Goal: Find specific page/section: Find specific page/section

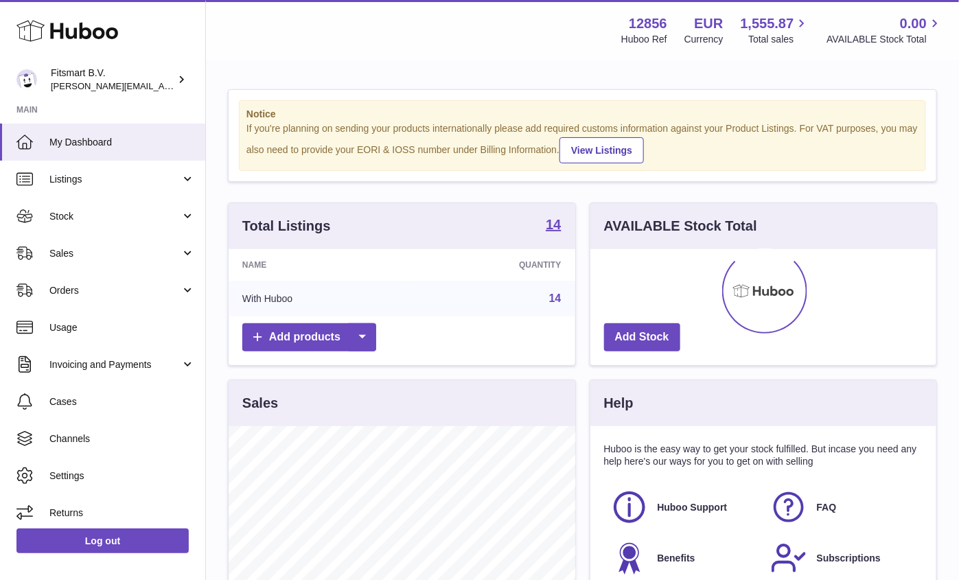
scroll to position [214, 347]
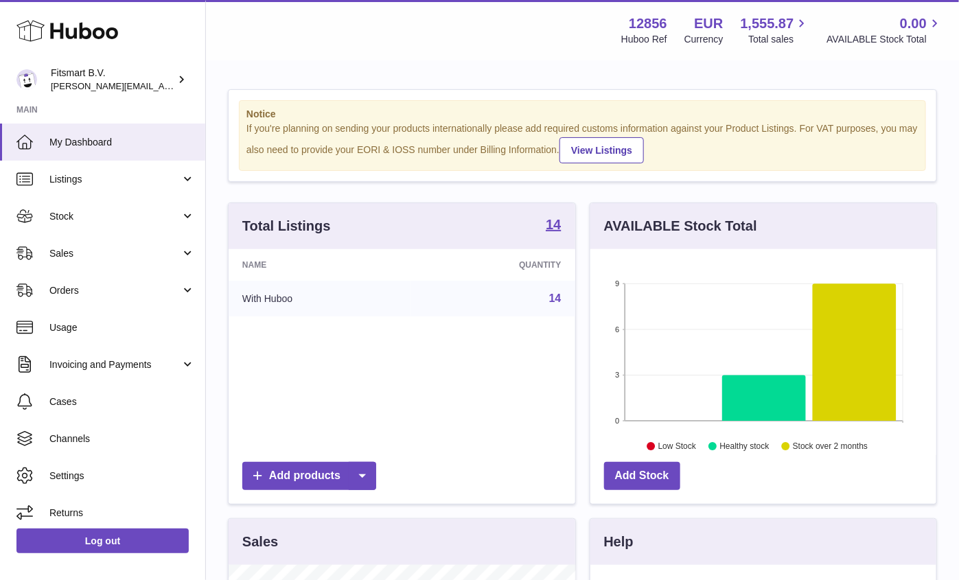
click at [584, 254] on div "AVAILABLE Stock Total 9 6 3 0 Low Stock Healthy stock Stock over 2 months Add S…" at bounding box center [764, 361] width 362 height 316
click at [582, 209] on div "Total Listings 14 Name Quantity With Huboo 14 Add products" at bounding box center [402, 361] width 362 height 316
click at [582, 203] on div "Total Listings 14 Name Quantity With Huboo 14 Add products" at bounding box center [402, 361] width 362 height 316
click at [581, 224] on div "Total Listings 14 Name Quantity With Huboo 14 Add products" at bounding box center [402, 361] width 362 height 316
click at [582, 224] on div "Total Listings 14 Name Quantity With Huboo 14 Add products" at bounding box center [402, 361] width 362 height 316
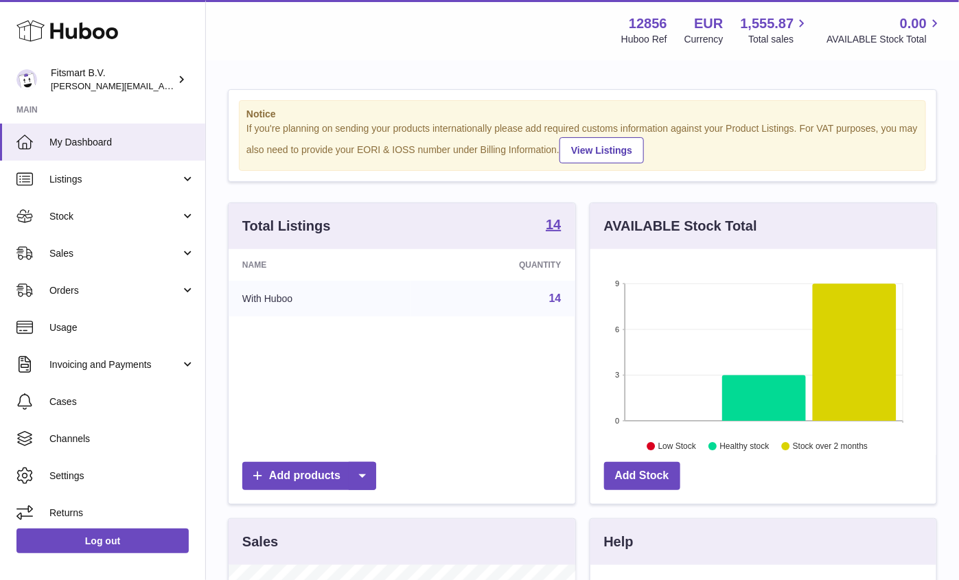
click at [583, 217] on div "AVAILABLE Stock Total 9 6 3 0 Low Stock Healthy stock Stock over 2 months Add S…" at bounding box center [764, 361] width 362 height 316
click at [582, 203] on div "Total Listings 14 Name Quantity With Huboo 14 Add products" at bounding box center [402, 361] width 362 height 316
click at [86, 254] on span "Sales" at bounding box center [114, 253] width 131 height 13
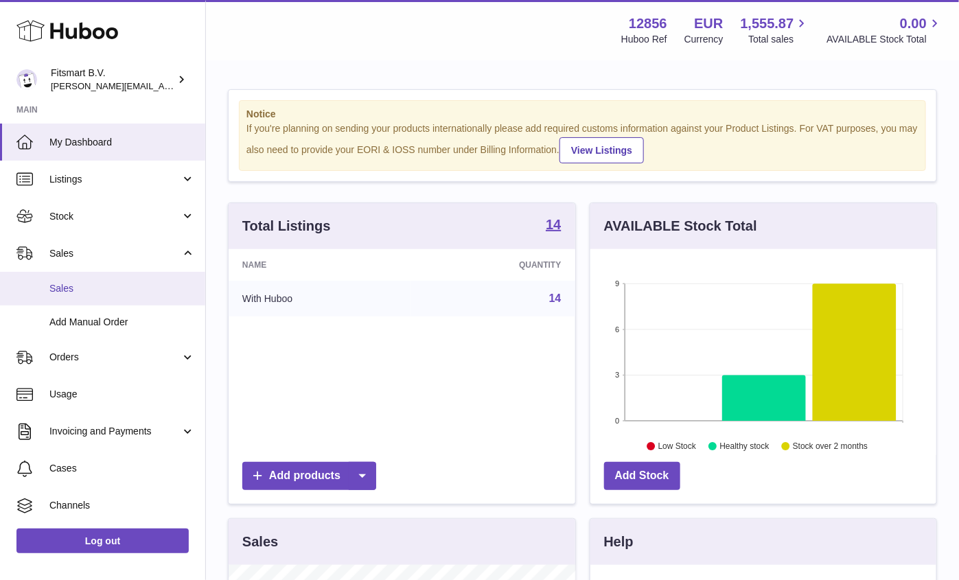
click at [115, 282] on span "Sales" at bounding box center [122, 288] width 146 height 13
